Goal: Transaction & Acquisition: Subscribe to service/newsletter

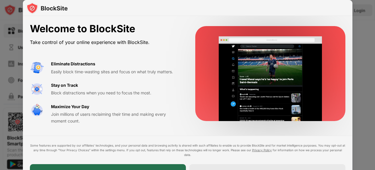
click at [163, 167] on div "I Accept" at bounding box center [108, 172] width 156 height 16
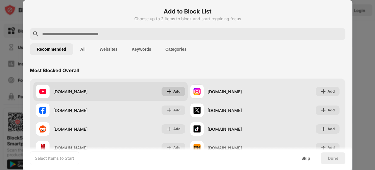
click at [173, 91] on div "Add" at bounding box center [173, 91] width 24 height 9
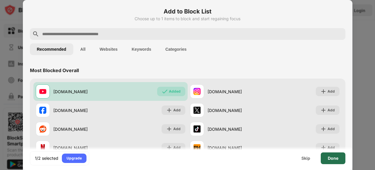
click at [331, 161] on div "Done" at bounding box center [332, 158] width 25 height 12
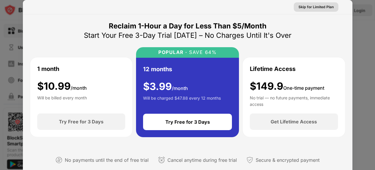
click at [318, 8] on div "Skip for Limited Plan" at bounding box center [315, 7] width 35 height 6
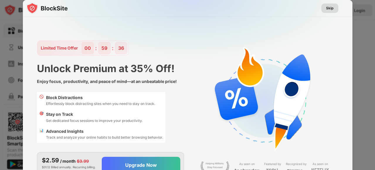
click at [327, 10] on div "Skip" at bounding box center [330, 8] width 8 height 6
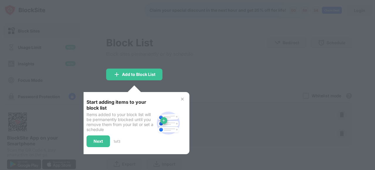
click at [182, 86] on div at bounding box center [187, 85] width 375 height 170
click at [183, 101] on img at bounding box center [182, 99] width 5 height 5
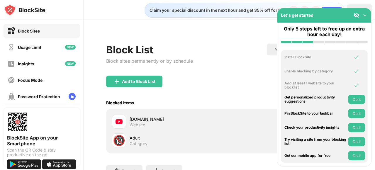
scroll to position [7, 0]
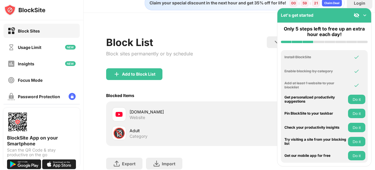
click at [357, 114] on button "Do it" at bounding box center [356, 113] width 17 height 9
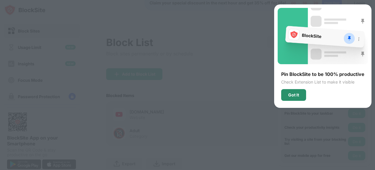
click at [301, 93] on div "Got It" at bounding box center [293, 95] width 25 height 12
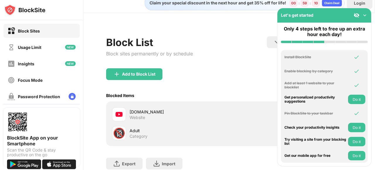
click at [226, 45] on div "Block List Block sites permanently or by schedule Redirect Choose a site to be …" at bounding box center [229, 52] width 246 height 32
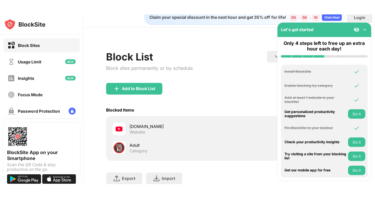
scroll to position [0, 0]
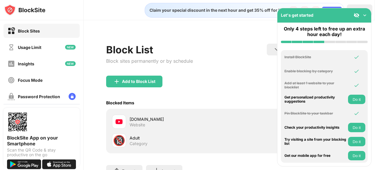
click at [363, 16] on img at bounding box center [364, 15] width 6 height 6
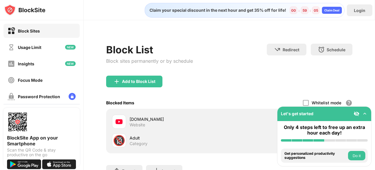
click at [30, 9] on img at bounding box center [24, 10] width 41 height 12
click at [12, 13] on img at bounding box center [24, 10] width 41 height 12
click at [27, 80] on div "Focus Mode" at bounding box center [30, 80] width 25 height 5
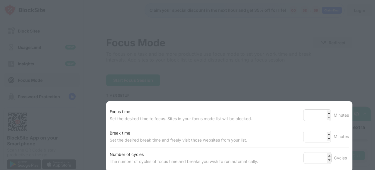
click at [253, 78] on div at bounding box center [187, 85] width 375 height 170
click at [54, 52] on div at bounding box center [187, 85] width 375 height 170
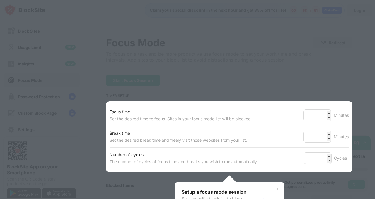
click at [279, 170] on img at bounding box center [277, 188] width 5 height 5
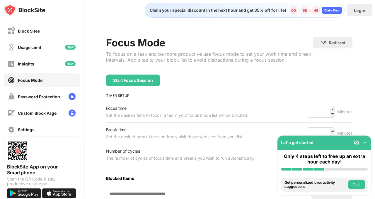
click at [365, 143] on img at bounding box center [365, 142] width 6 height 6
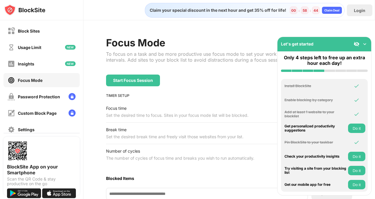
click at [207, 86] on div "Start Focus Session" at bounding box center [229, 80] width 246 height 12
click at [24, 31] on div "Block Sites" at bounding box center [29, 30] width 22 height 5
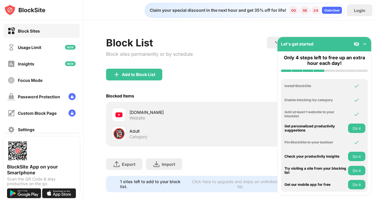
click at [364, 44] on img at bounding box center [365, 44] width 6 height 6
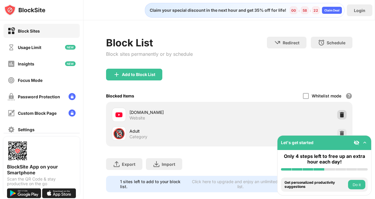
click at [341, 116] on img at bounding box center [342, 115] width 6 height 6
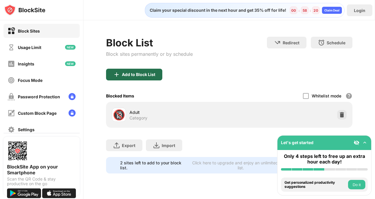
click at [131, 75] on div "Add to Block List" at bounding box center [138, 74] width 33 height 5
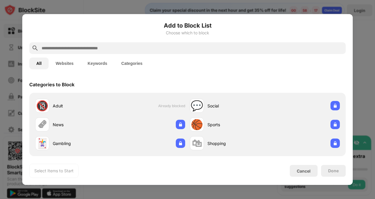
click at [127, 48] on input "text" at bounding box center [192, 48] width 302 height 7
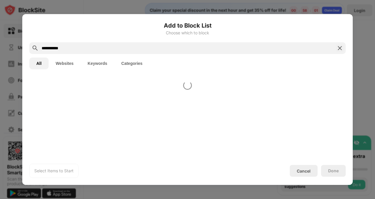
type input "**********"
click at [62, 60] on button "Websites" at bounding box center [65, 63] width 32 height 12
click at [338, 46] on img at bounding box center [339, 48] width 7 height 7
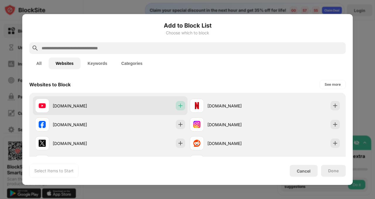
click at [180, 107] on img at bounding box center [181, 106] width 6 height 6
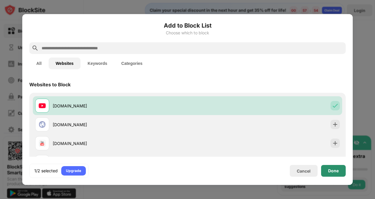
click at [332, 169] on div "Done" at bounding box center [333, 170] width 11 height 5
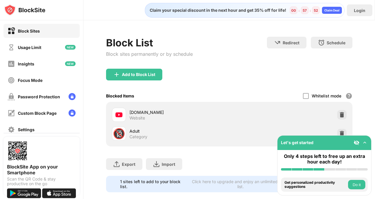
scroll to position [9, 0]
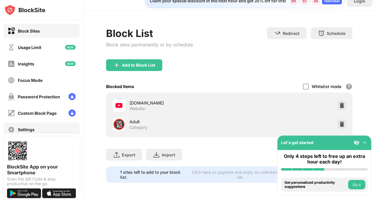
click at [23, 128] on div "Settings" at bounding box center [26, 129] width 17 height 5
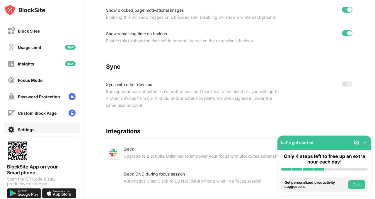
scroll to position [255, 0]
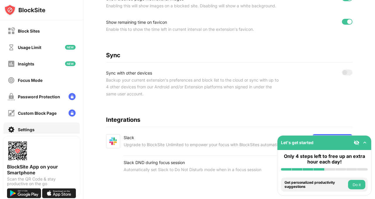
click at [365, 143] on img at bounding box center [365, 142] width 6 height 6
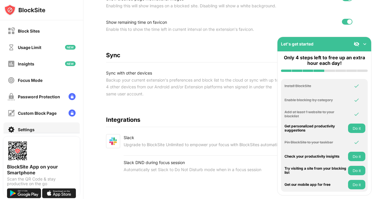
click at [364, 43] on img at bounding box center [365, 44] width 6 height 6
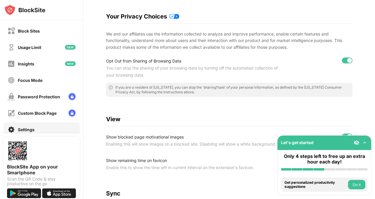
scroll to position [0, 0]
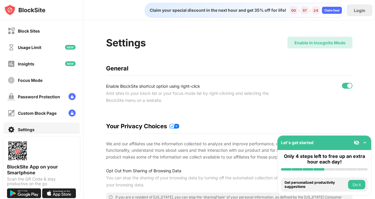
click at [313, 42] on div "Enable in Incognito Mode" at bounding box center [319, 42] width 51 height 5
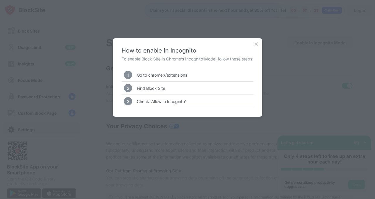
click at [258, 42] on img at bounding box center [256, 44] width 6 height 6
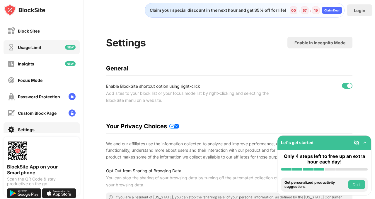
click at [44, 43] on div "Usage Limit" at bounding box center [42, 47] width 76 height 14
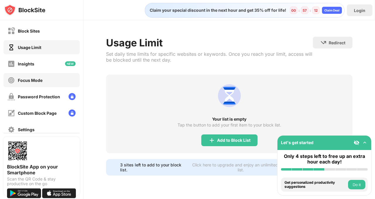
click at [35, 78] on div "Focus Mode" at bounding box center [30, 80] width 25 height 5
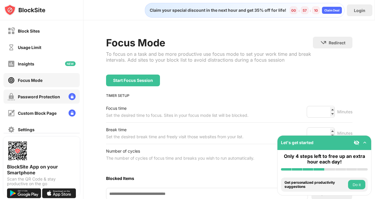
click at [40, 97] on div "Password Protection" at bounding box center [39, 96] width 42 height 5
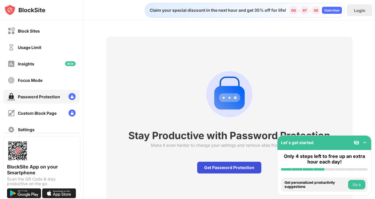
click at [227, 168] on div "Get Password Protection" at bounding box center [229, 167] width 64 height 12
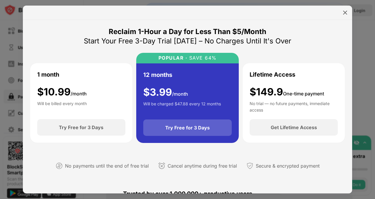
click at [183, 131] on div "Try Free for 3 Days" at bounding box center [187, 127] width 89 height 16
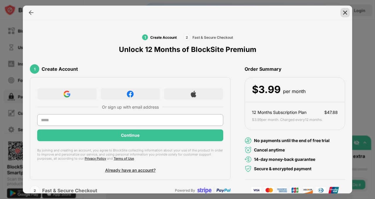
click at [345, 11] on img at bounding box center [345, 13] width 6 height 6
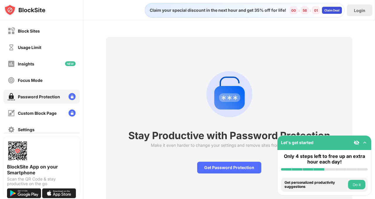
click at [330, 9] on div "Claim Deal" at bounding box center [331, 10] width 15 height 4
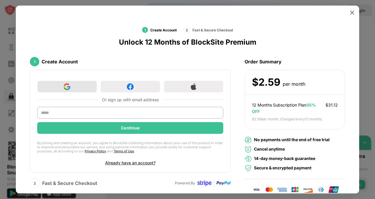
click at [57, 89] on div at bounding box center [67, 87] width 60 height 12
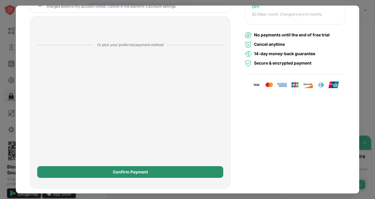
scroll to position [35, 0]
click at [127, 169] on div "Confirm Payment" at bounding box center [130, 171] width 35 height 5
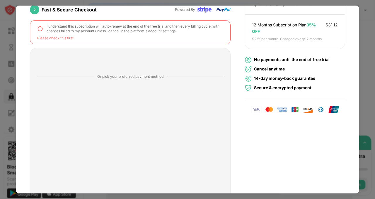
scroll to position [67, 0]
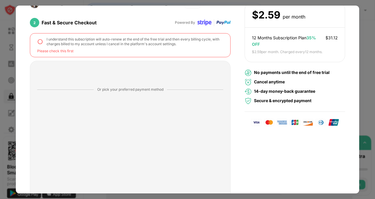
click at [39, 39] on img at bounding box center [40, 42] width 6 height 6
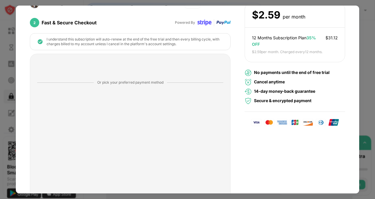
scroll to position [105, 0]
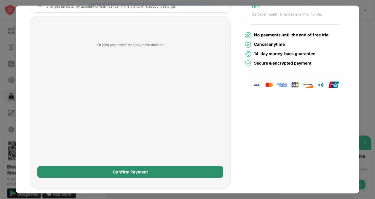
click at [139, 169] on div "Confirm Payment" at bounding box center [130, 171] width 35 height 5
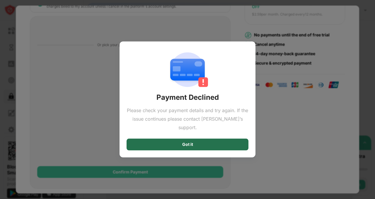
click at [156, 139] on div "Got it" at bounding box center [188, 145] width 122 height 12
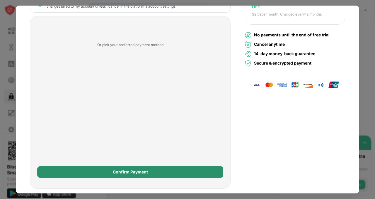
click at [134, 169] on div "Confirm Payment" at bounding box center [130, 171] width 35 height 5
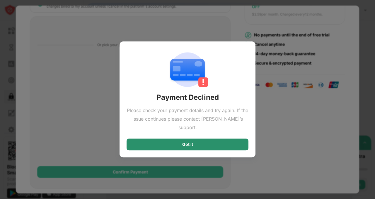
click at [146, 139] on div "Got it" at bounding box center [188, 145] width 122 height 12
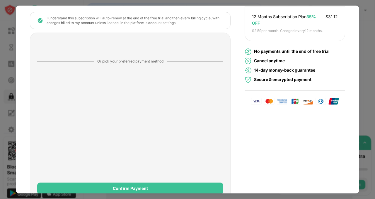
scroll to position [0, 0]
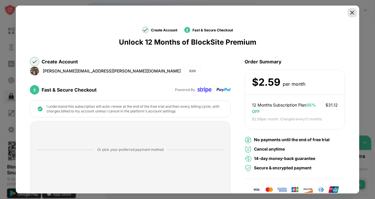
click at [354, 14] on img at bounding box center [352, 13] width 6 height 6
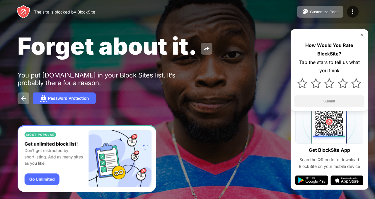
click at [360, 35] on img at bounding box center [362, 35] width 5 height 5
